Goal: Task Accomplishment & Management: Complete application form

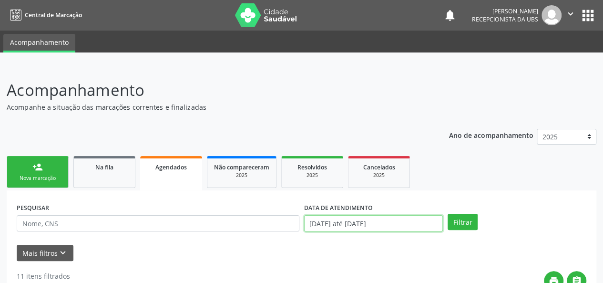
click at [371, 224] on input "[DATE] até [DATE]" at bounding box center [373, 223] width 139 height 16
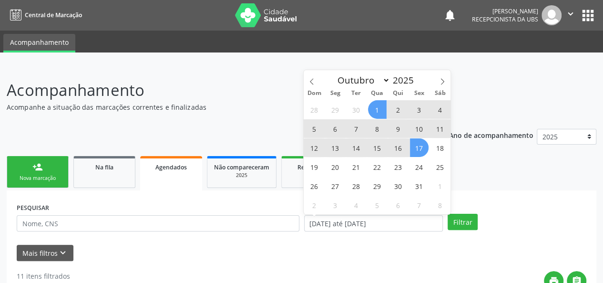
click at [374, 107] on span "1" at bounding box center [377, 109] width 19 height 19
type input "[DATE]"
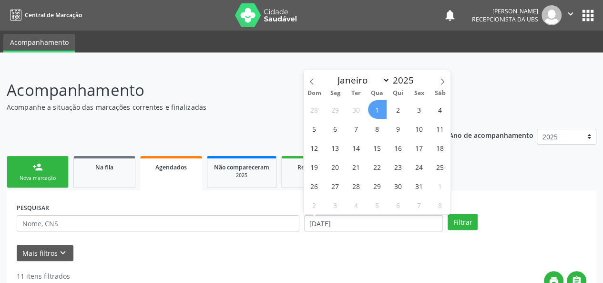
click at [382, 107] on span "1" at bounding box center [377, 109] width 19 height 19
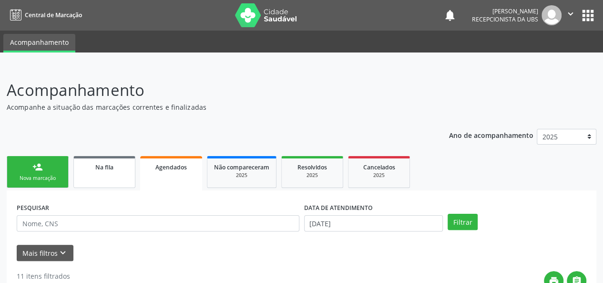
click at [118, 174] on link "Na fila" at bounding box center [104, 172] width 62 height 32
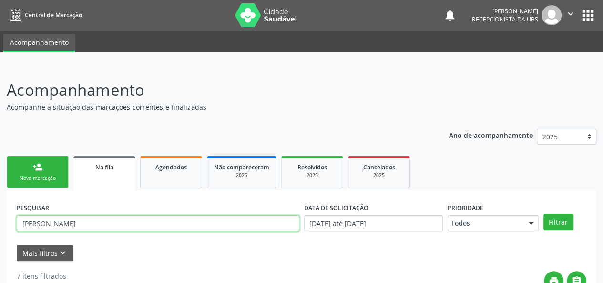
click at [93, 229] on input "[PERSON_NAME]" at bounding box center [158, 223] width 283 height 16
type input "g"
type input "[PERSON_NAME]"
click at [543, 213] on button "Filtrar" at bounding box center [558, 221] width 30 height 16
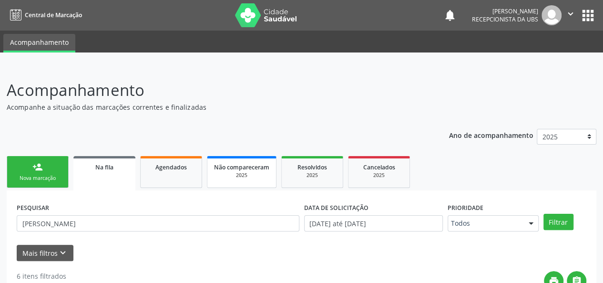
click at [239, 171] on div "Não compareceram" at bounding box center [241, 167] width 55 height 10
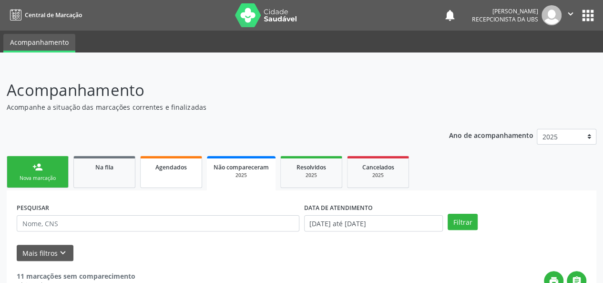
click at [165, 170] on span "Agendados" at bounding box center [170, 167] width 31 height 8
click at [101, 169] on span "Na fila" at bounding box center [104, 167] width 18 height 8
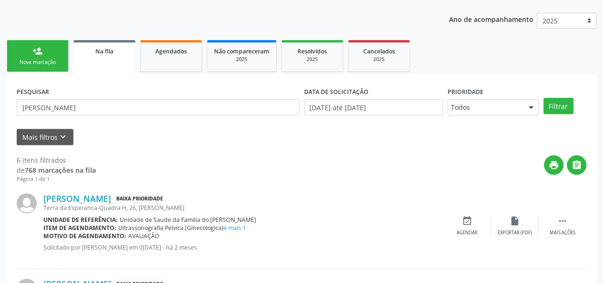
scroll to position [143, 0]
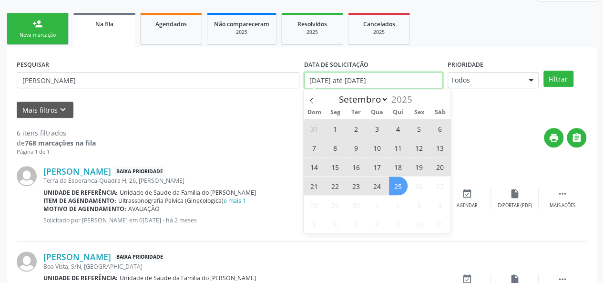
click at [389, 81] on input "[DATE] até [DATE]" at bounding box center [373, 80] width 139 height 16
click at [315, 99] on span at bounding box center [311, 97] width 16 height 16
select select "7"
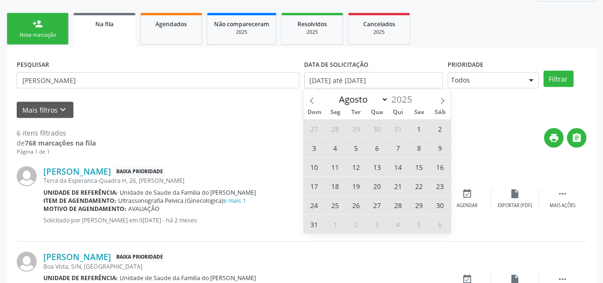
click at [412, 125] on span "1" at bounding box center [419, 128] width 19 height 19
type input "[DATE]"
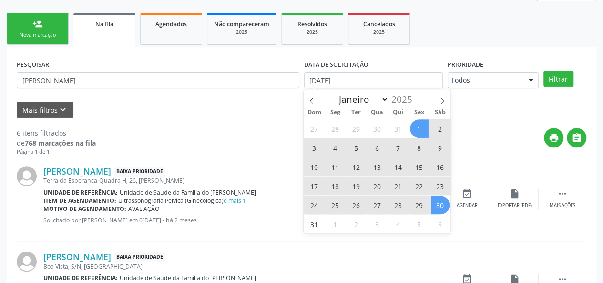
click at [438, 201] on span "30" at bounding box center [440, 204] width 19 height 19
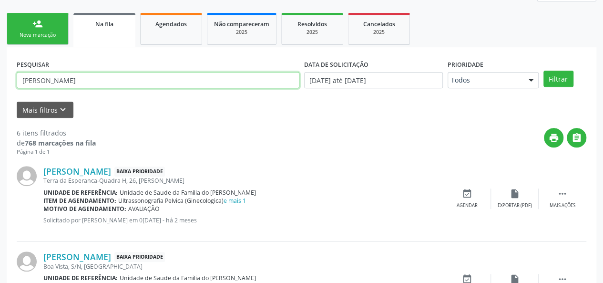
drag, startPoint x: 94, startPoint y: 80, endPoint x: 9, endPoint y: 79, distance: 85.8
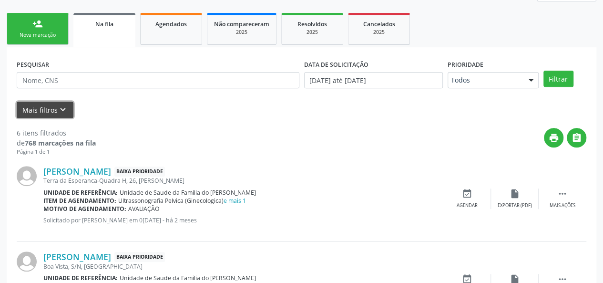
click at [43, 109] on button "Mais filtros keyboard_arrow_down" at bounding box center [45, 109] width 57 height 17
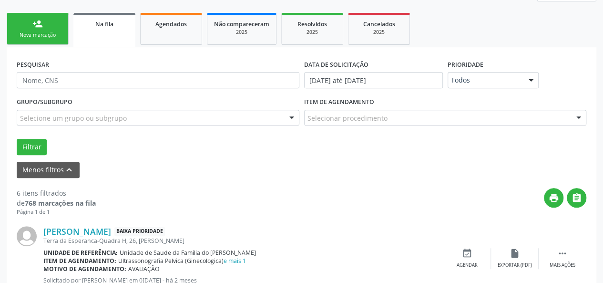
click at [417, 118] on div "Selecionar procedimento" at bounding box center [445, 118] width 283 height 16
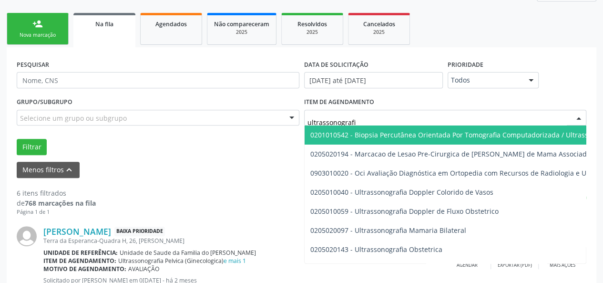
type input "ultrassonografia"
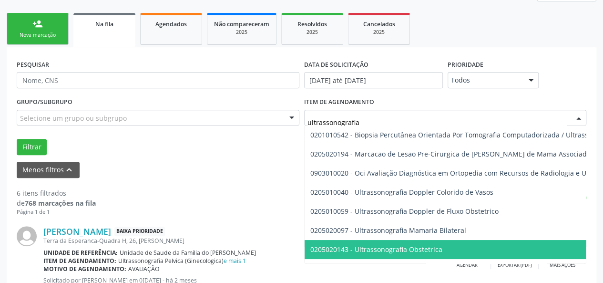
click at [413, 250] on span "0205020143 - Ultrassonografia Obstetrica" at bounding box center [376, 248] width 132 height 9
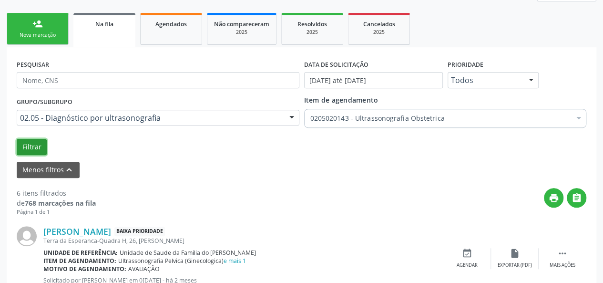
click at [29, 144] on button "Filtrar" at bounding box center [32, 147] width 30 height 16
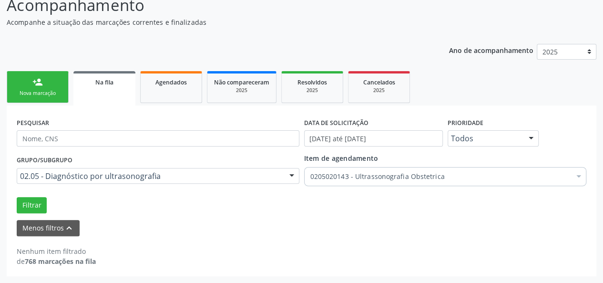
scroll to position [84, 0]
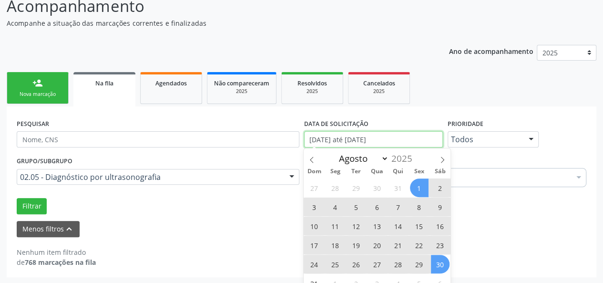
click at [382, 139] on input "[DATE] até [DATE]" at bounding box center [373, 139] width 139 height 16
click at [442, 161] on icon at bounding box center [442, 159] width 7 height 7
select select "8"
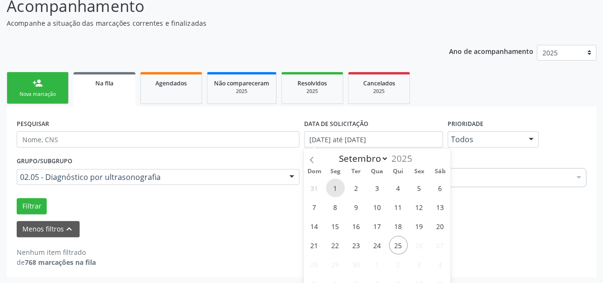
click at [336, 187] on span "1" at bounding box center [335, 187] width 19 height 19
type input "0[DATE]"
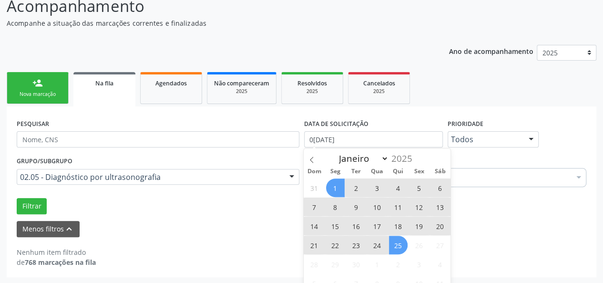
click at [401, 247] on span "25" at bounding box center [398, 244] width 19 height 19
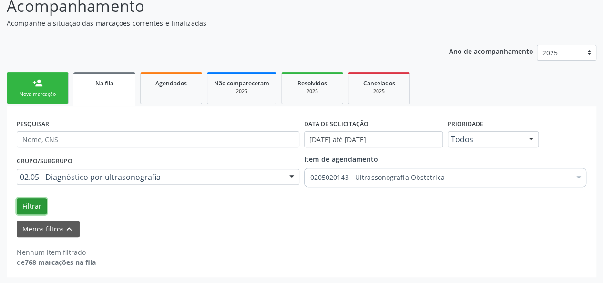
click at [35, 203] on button "Filtrar" at bounding box center [32, 206] width 30 height 16
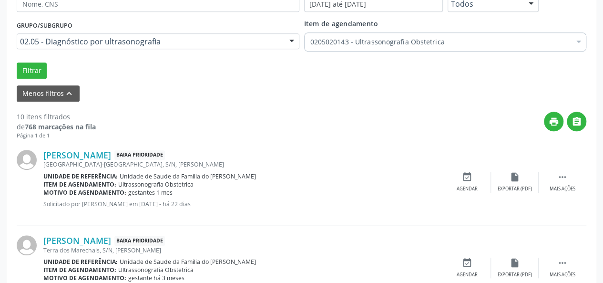
scroll to position [274, 0]
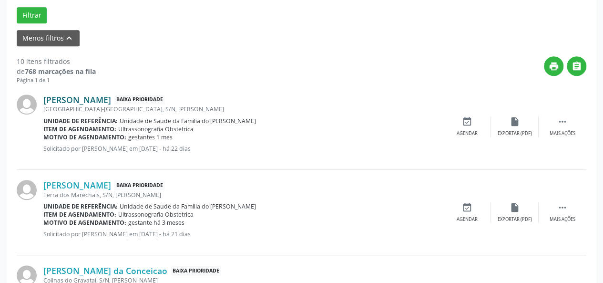
click at [111, 99] on link "[PERSON_NAME]" at bounding box center [77, 99] width 68 height 10
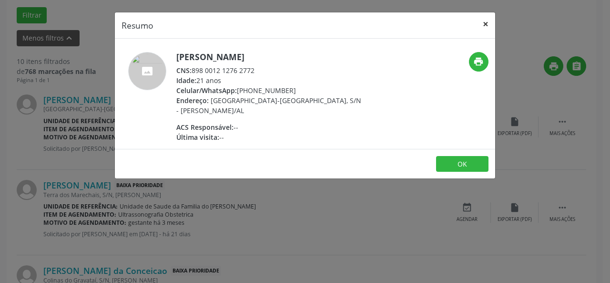
click at [483, 25] on button "×" at bounding box center [485, 23] width 19 height 23
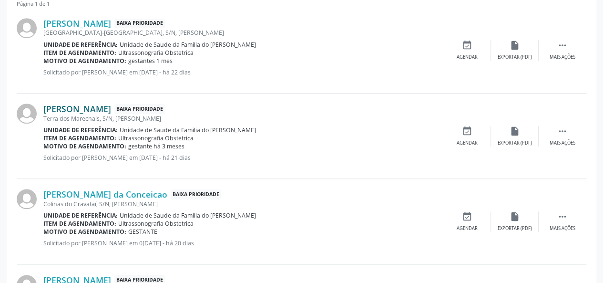
scroll to position [370, 0]
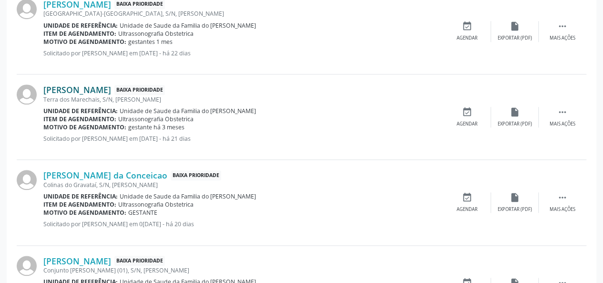
click at [109, 90] on link "[PERSON_NAME]" at bounding box center [77, 89] width 68 height 10
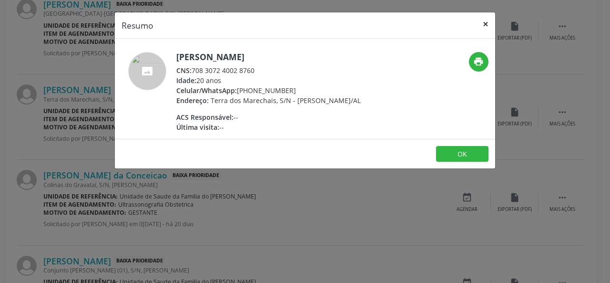
click at [488, 22] on button "×" at bounding box center [485, 23] width 19 height 23
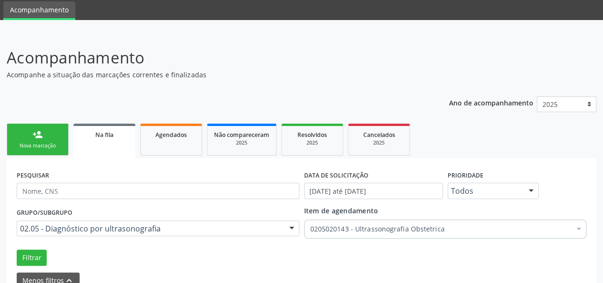
scroll to position [48, 0]
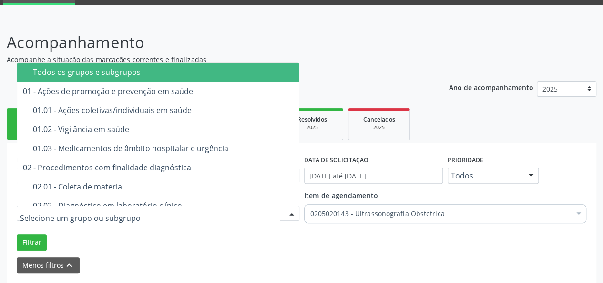
click at [178, 220] on div at bounding box center [158, 213] width 283 height 16
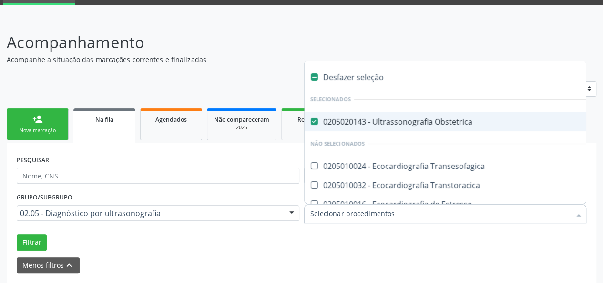
click at [315, 121] on Obstetrica at bounding box center [314, 121] width 7 height 7
click at [311, 121] on Obstetrica "checkbox" at bounding box center [307, 121] width 6 height 6
checkbox Obstetrica "false"
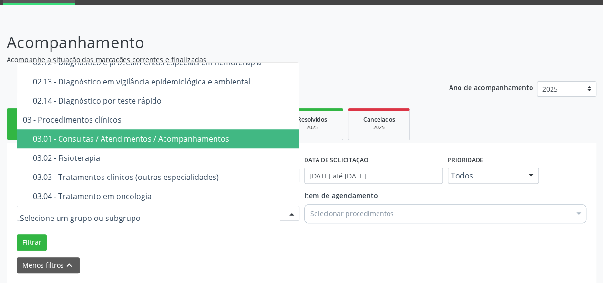
scroll to position [381, 0]
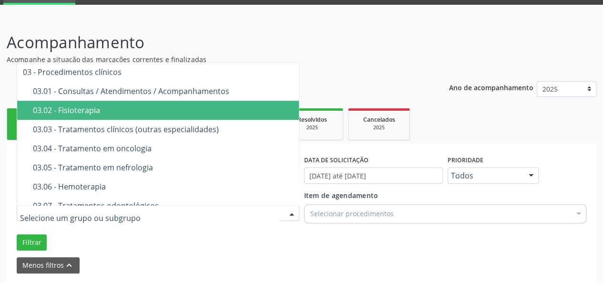
click at [148, 115] on span "03.02 - Fisioterapia" at bounding box center [188, 110] width 343 height 19
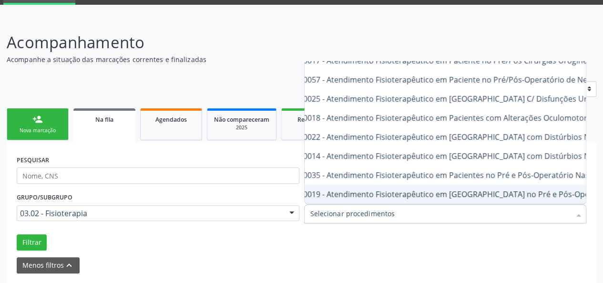
scroll to position [0, 0]
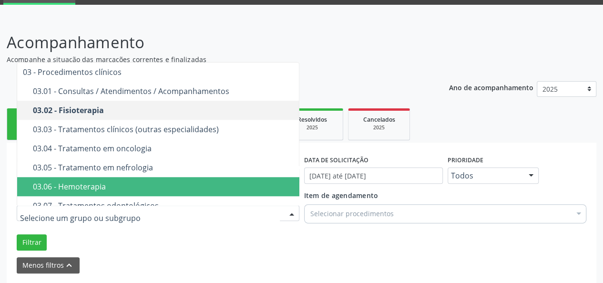
click at [202, 184] on div "03.06 - Hemoterapia" at bounding box center [194, 186] width 322 height 8
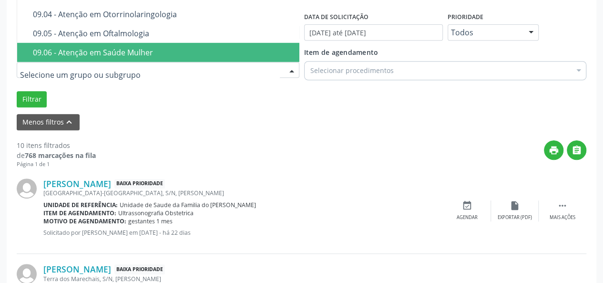
scroll to position [1265, 0]
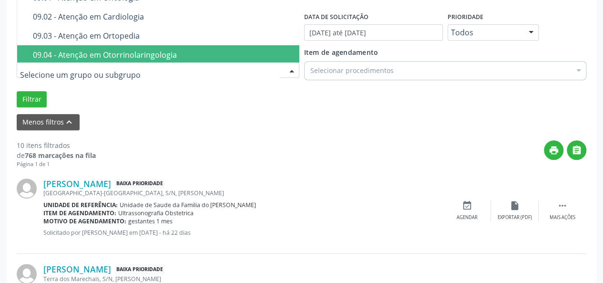
click at [358, 78] on div "Selecionar procedimentos" at bounding box center [445, 70] width 283 height 19
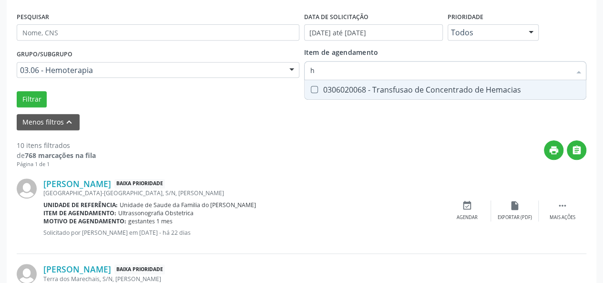
type input "h"
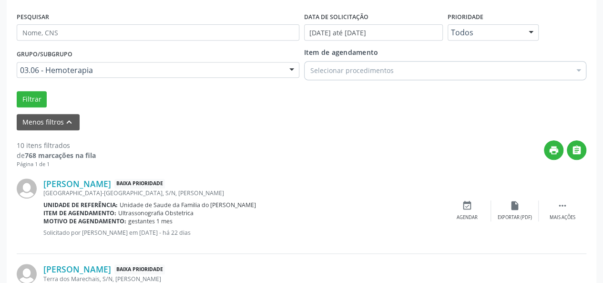
click at [355, 122] on form "PESQUISAR DATA DE SOLICITAÇÃO [DATE] até [DATE] Prioridade Todos Todos Baixa Pr…" at bounding box center [301, 70] width 569 height 121
click at [349, 72] on input "HEPA" at bounding box center [440, 70] width 261 height 19
type input "HE"
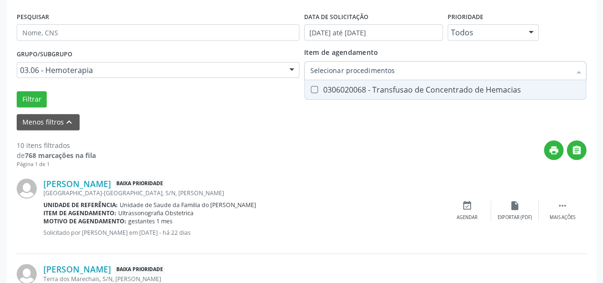
click at [452, 111] on form "PESQUISAR DATA DE SOLICITAÇÃO [DATE] até [DATE] Prioridade Todos Todos Baixa Pr…" at bounding box center [301, 70] width 569 height 121
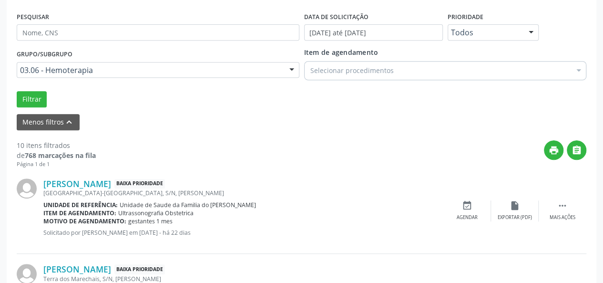
click at [281, 69] on div "03.06 - Hemoterapia" at bounding box center [158, 70] width 283 height 16
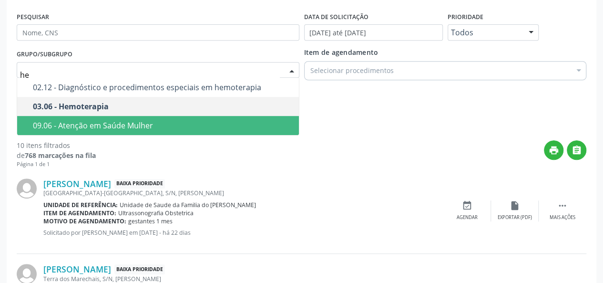
scroll to position [0, 0]
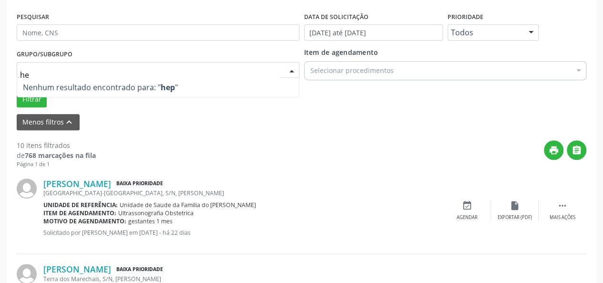
type input "h"
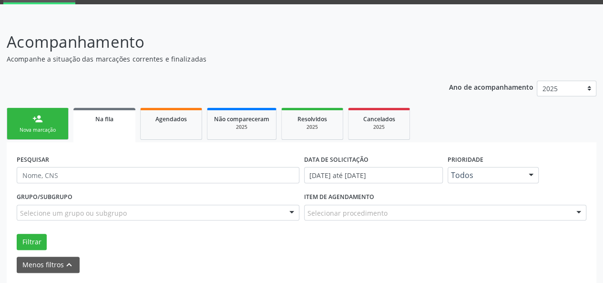
scroll to position [48, 0]
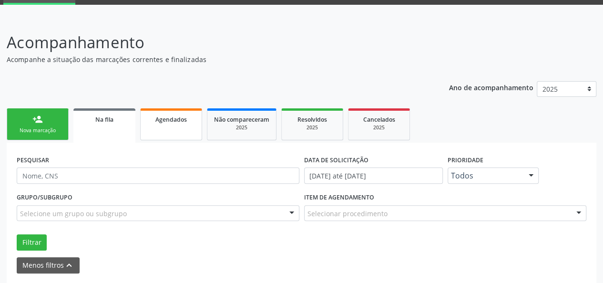
drag, startPoint x: 186, startPoint y: 129, endPoint x: 192, endPoint y: 131, distance: 6.8
click at [186, 130] on link "Agendados" at bounding box center [171, 124] width 62 height 32
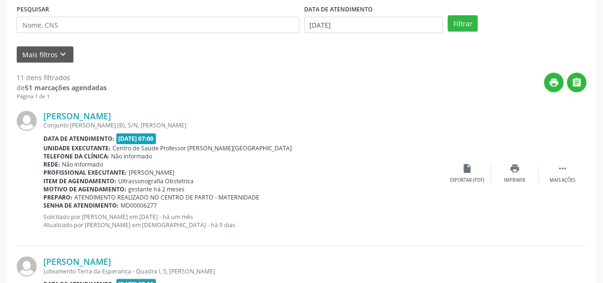
scroll to position [58, 0]
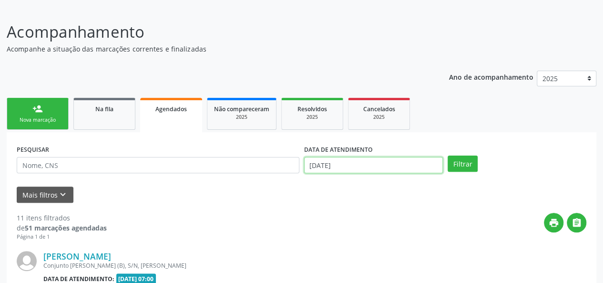
click at [332, 165] on input "[DATE]" at bounding box center [373, 165] width 139 height 16
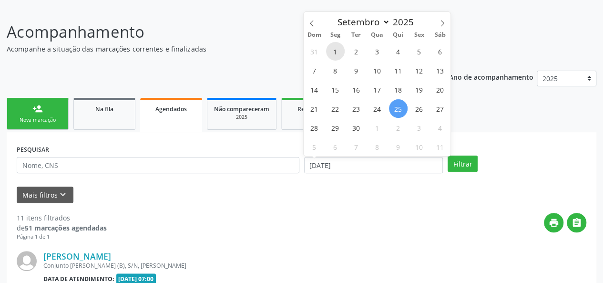
click at [334, 53] on span "1" at bounding box center [335, 51] width 19 height 19
type input "0[DATE]"
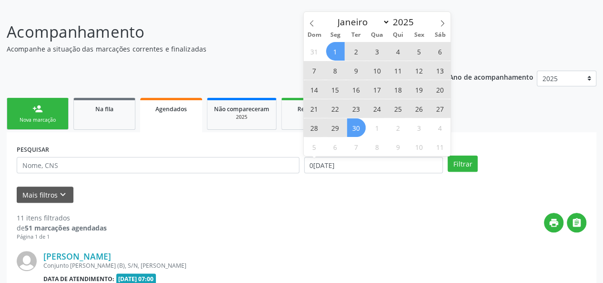
click at [360, 127] on span "30" at bounding box center [356, 127] width 19 height 19
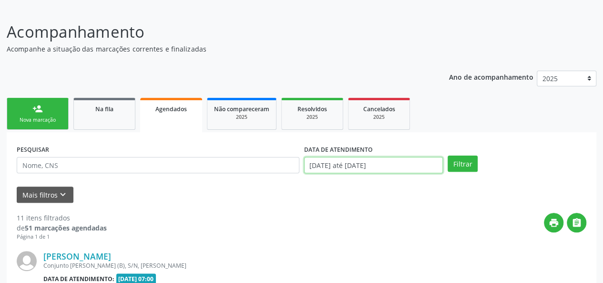
click at [383, 161] on input "[DATE] até [DATE]" at bounding box center [373, 165] width 139 height 16
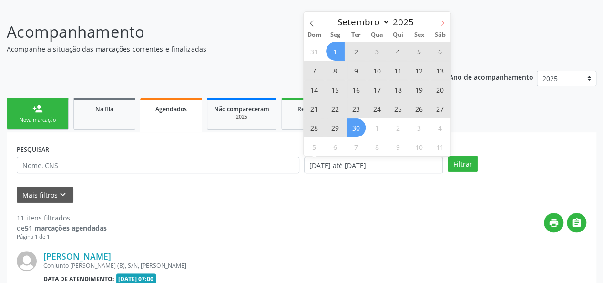
click at [442, 22] on icon at bounding box center [442, 23] width 3 height 6
select select "9"
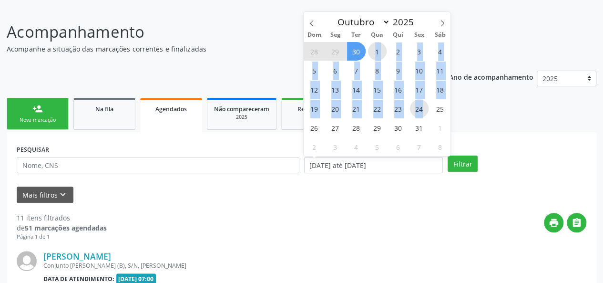
drag, startPoint x: 376, startPoint y: 47, endPoint x: 423, endPoint y: 107, distance: 76.4
click at [423, 107] on div "28 29 30 1 2 3 4 5 6 7 8 9 10 11 12 13 14 15 16 17 18 19 20 21 22 23 24 25 26 2…" at bounding box center [376, 98] width 147 height 114
click at [423, 107] on span "24" at bounding box center [419, 108] width 19 height 19
type input "[DATE]"
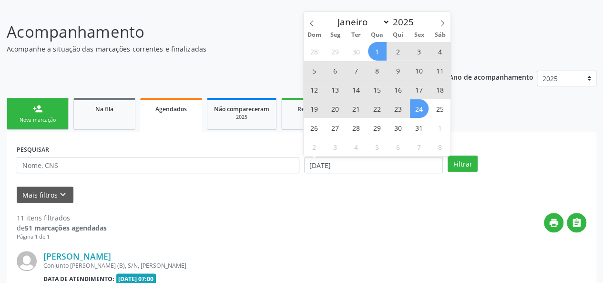
click at [381, 51] on span "1" at bounding box center [377, 51] width 19 height 19
click at [346, 164] on input "[DATE] até [DATE]" at bounding box center [373, 165] width 139 height 16
click at [362, 222] on div "print " at bounding box center [346, 226] width 479 height 28
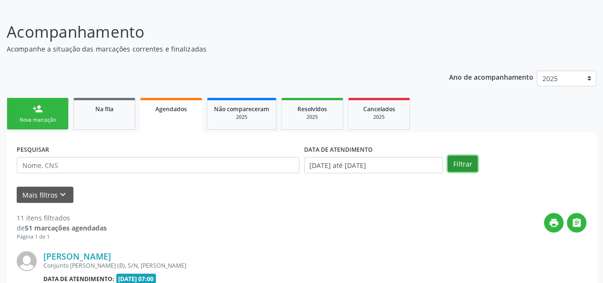
click at [451, 164] on button "Filtrar" at bounding box center [462, 163] width 30 height 16
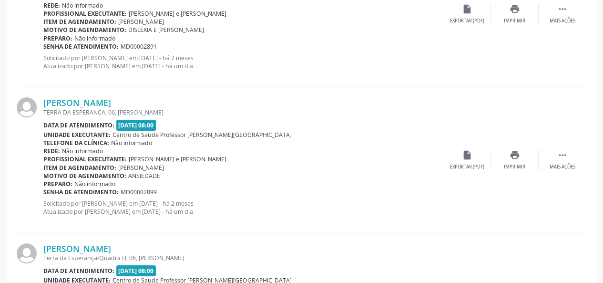
scroll to position [1775, 0]
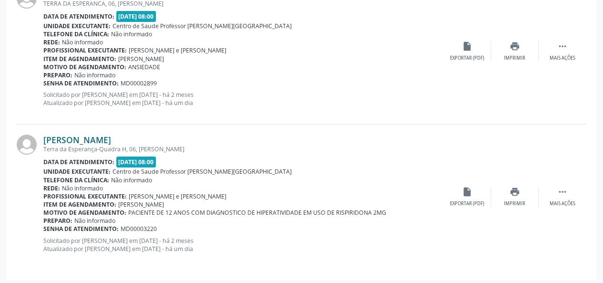
click at [109, 138] on link "[PERSON_NAME]" at bounding box center [77, 139] width 68 height 10
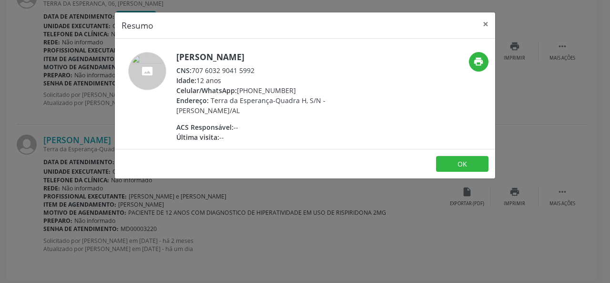
drag, startPoint x: 261, startPoint y: 69, endPoint x: 193, endPoint y: 70, distance: 67.7
click at [193, 70] on div "CNS: 707 6032 9041 5992" at bounding box center [268, 70] width 185 height 10
copy div "707 6032 9041 5992"
click at [485, 22] on button "×" at bounding box center [485, 23] width 19 height 23
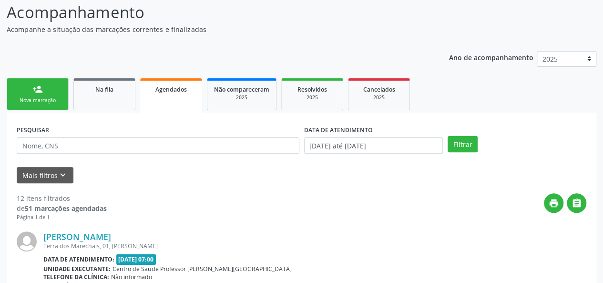
scroll to position [0, 0]
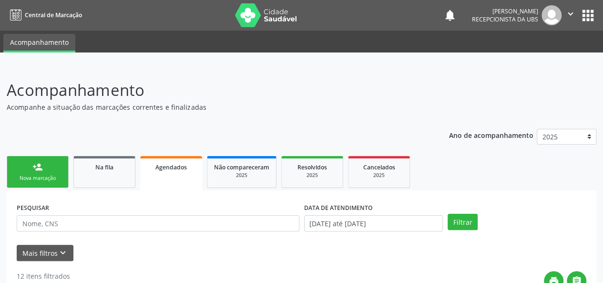
click at [54, 173] on link "person_add Nova marcação" at bounding box center [38, 172] width 62 height 32
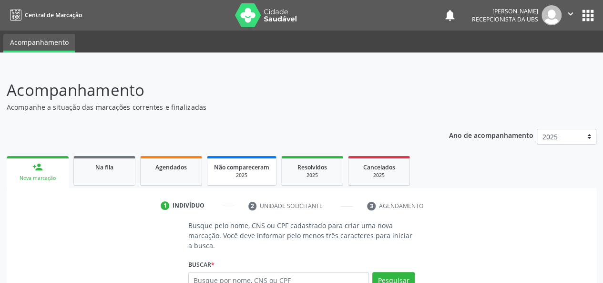
scroll to position [108, 0]
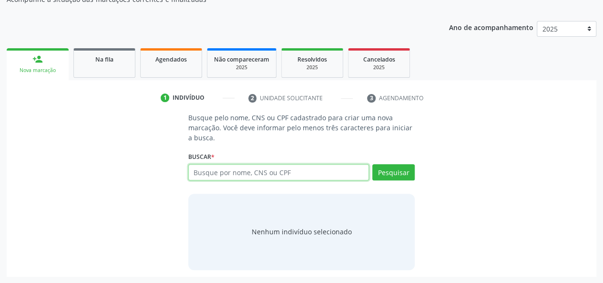
click at [244, 171] on input "text" at bounding box center [278, 172] width 181 height 16
paste input "707603290415992"
type input "707603290415992"
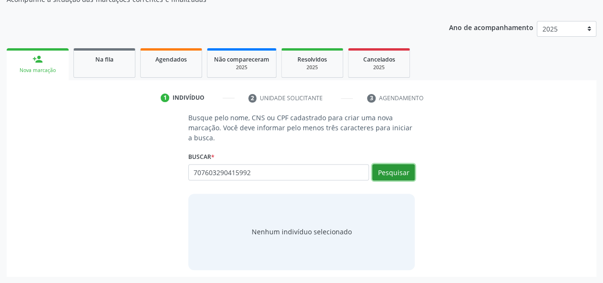
click at [398, 171] on button "Pesquisar" at bounding box center [393, 172] width 42 height 16
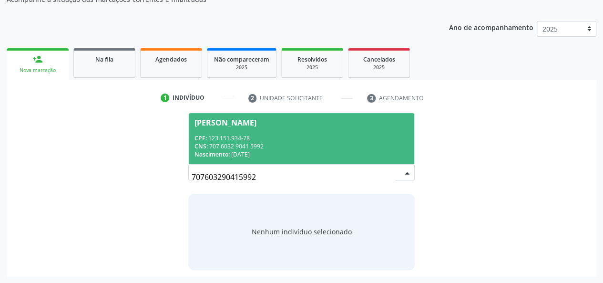
click at [393, 140] on div "CPF: 123.151.934-78" at bounding box center [301, 138] width 214 height 8
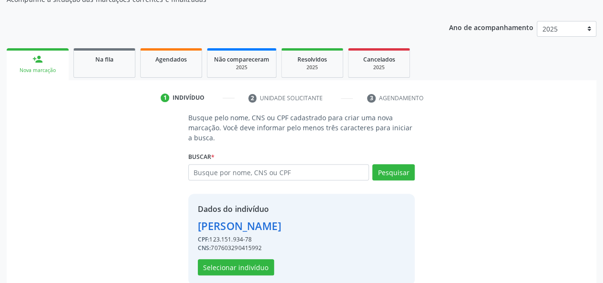
scroll to position [122, 0]
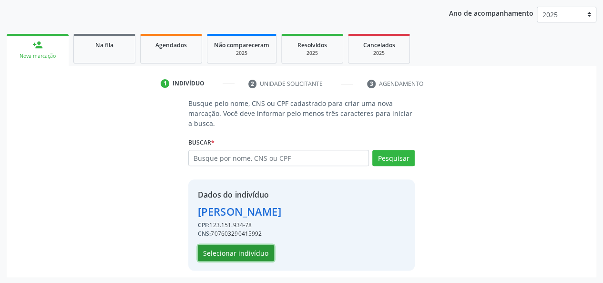
click at [244, 251] on button "Selecionar indivíduo" at bounding box center [236, 252] width 76 height 16
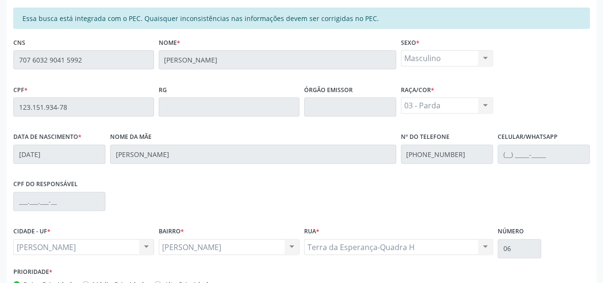
scroll to position [274, 0]
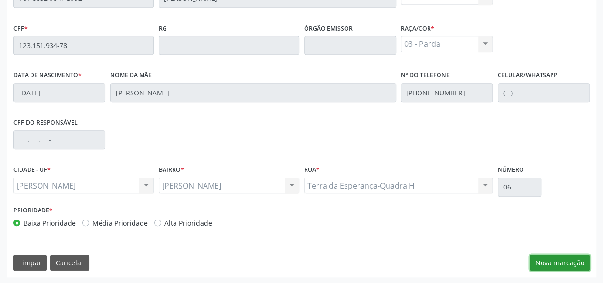
click at [541, 263] on button "Nova marcação" at bounding box center [559, 262] width 60 height 16
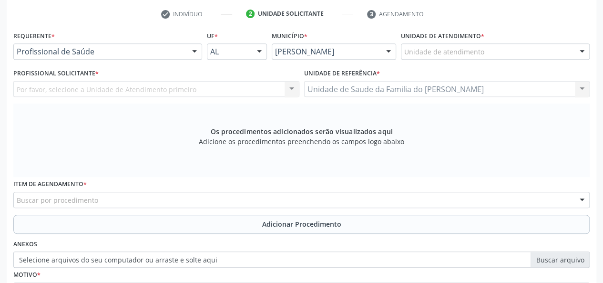
scroll to position [131, 0]
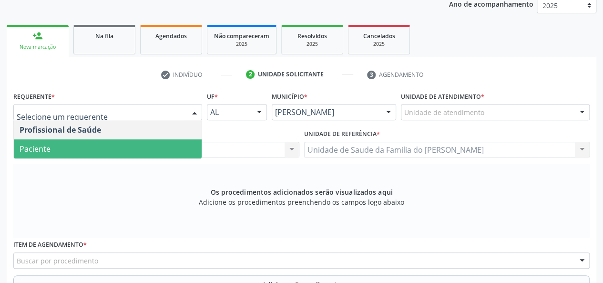
click at [100, 144] on span "Paciente" at bounding box center [108, 148] width 188 height 19
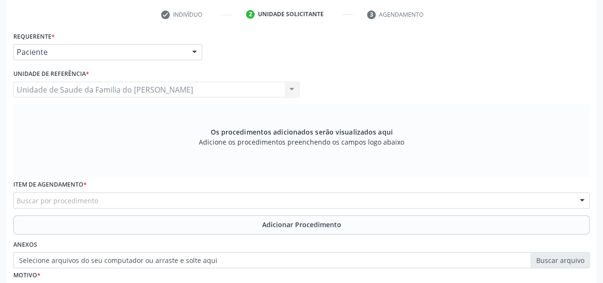
scroll to position [274, 0]
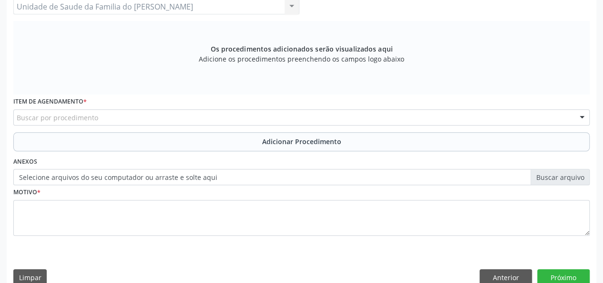
click at [199, 117] on div "Buscar por procedimento" at bounding box center [301, 117] width 576 height 16
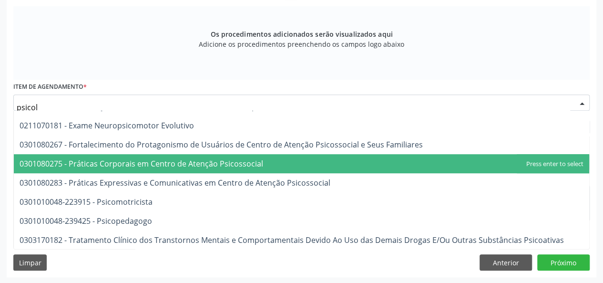
scroll to position [0, 0]
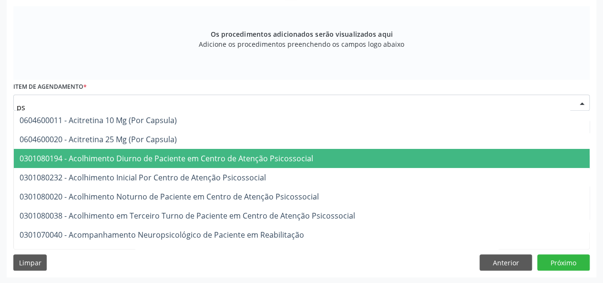
type input "p"
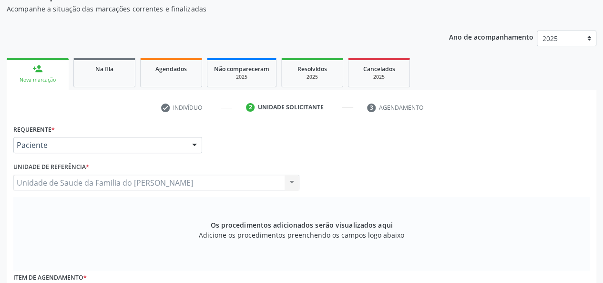
scroll to position [289, 0]
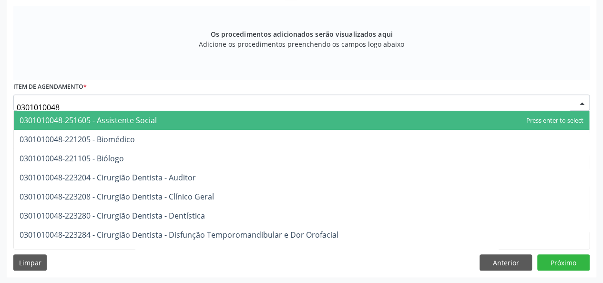
click at [100, 103] on input "0301010048" at bounding box center [293, 107] width 553 height 19
type input "0301010"
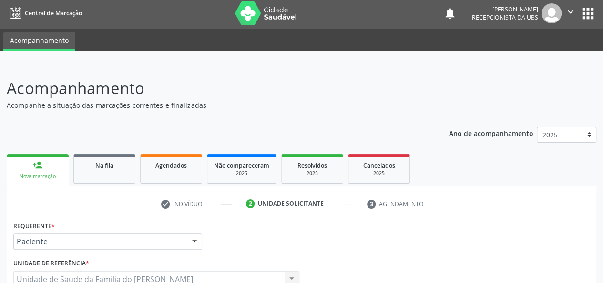
scroll to position [0, 0]
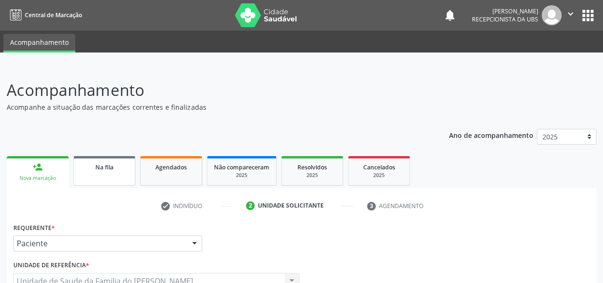
click at [111, 174] on link "Na fila" at bounding box center [104, 171] width 62 height 30
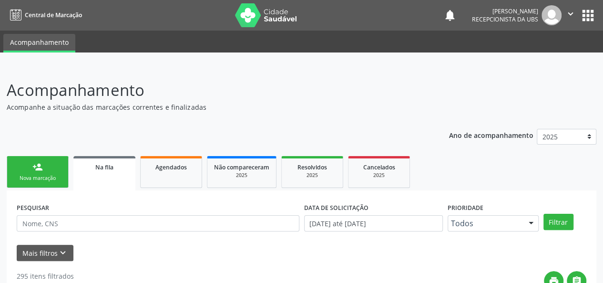
click at [29, 172] on link "person_add Nova marcação" at bounding box center [38, 172] width 62 height 32
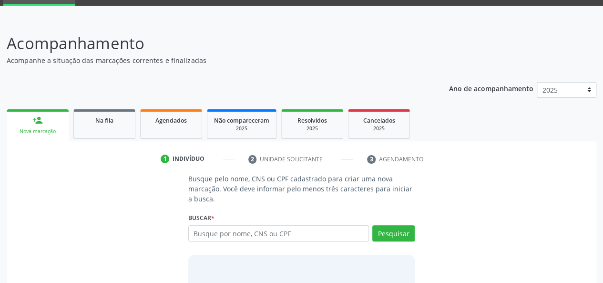
scroll to position [108, 0]
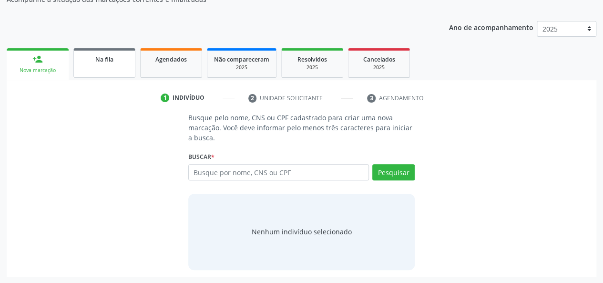
click at [114, 66] on link "Na fila" at bounding box center [104, 63] width 62 height 30
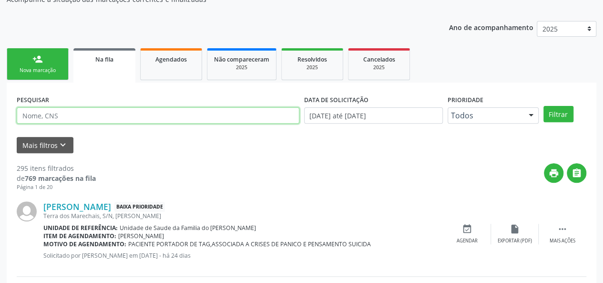
click at [88, 117] on input "text" at bounding box center [158, 115] width 283 height 16
click at [543, 106] on button "Filtrar" at bounding box center [558, 114] width 30 height 16
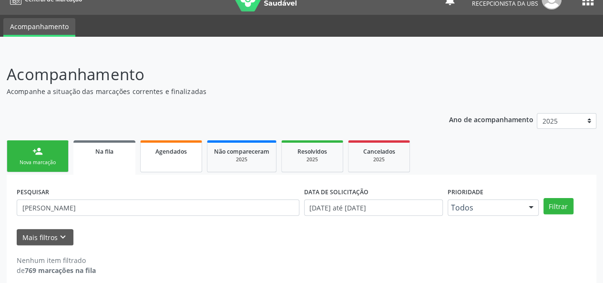
scroll to position [24, 0]
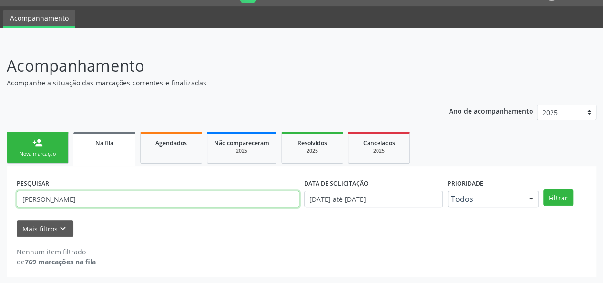
click at [65, 197] on input "[PERSON_NAME]" at bounding box center [158, 199] width 283 height 16
type input "l"
paste input "704104886412250"
type input "704104886412250"
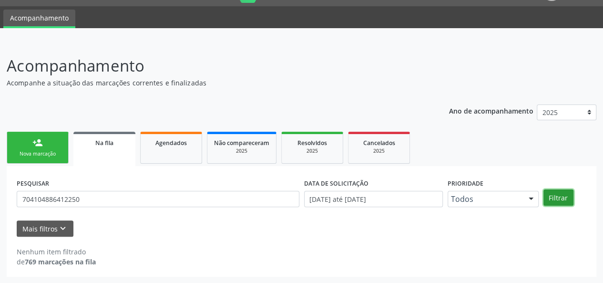
click at [549, 199] on button "Filtrar" at bounding box center [558, 197] width 30 height 16
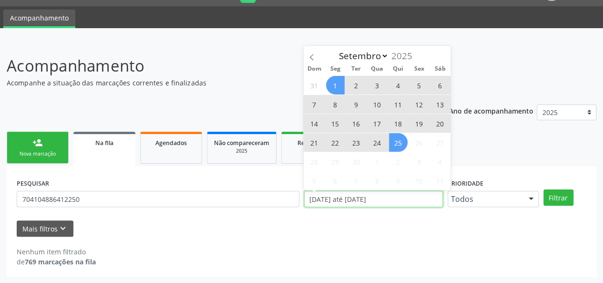
click at [396, 205] on input "[DATE] até [DATE]" at bounding box center [373, 199] width 139 height 16
click at [332, 81] on span "1" at bounding box center [335, 85] width 19 height 19
type input "0[DATE]"
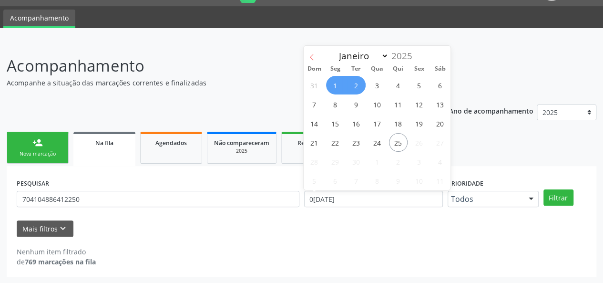
click at [314, 59] on icon at bounding box center [311, 57] width 7 height 7
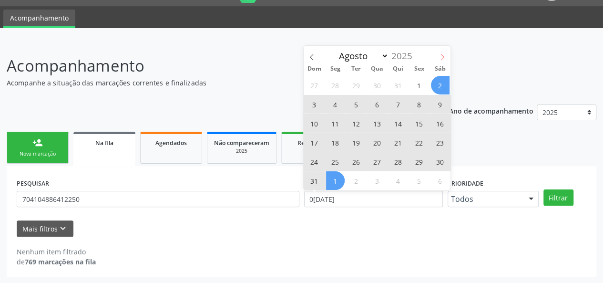
click at [443, 55] on icon at bounding box center [442, 57] width 7 height 7
select select "8"
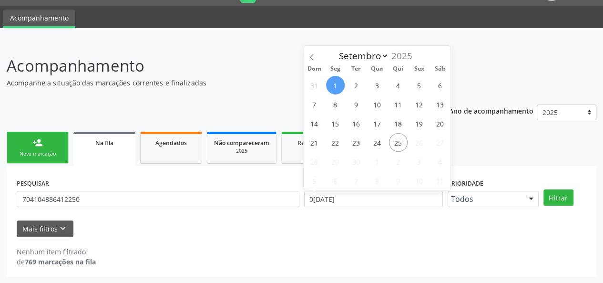
click at [443, 55] on div "Janeiro Fevereiro Março Abril Maio Junho Julho Agosto [DATE]" at bounding box center [376, 54] width 147 height 16
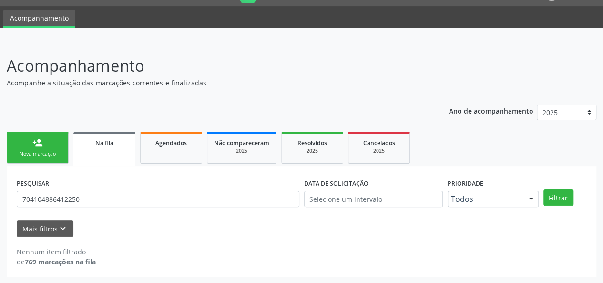
click at [478, 64] on header "Acompanhamento Acompanhe a situação das marcações correntes e finalizadas Relat…" at bounding box center [301, 71] width 589 height 34
